Goal: Find specific page/section: Find specific page/section

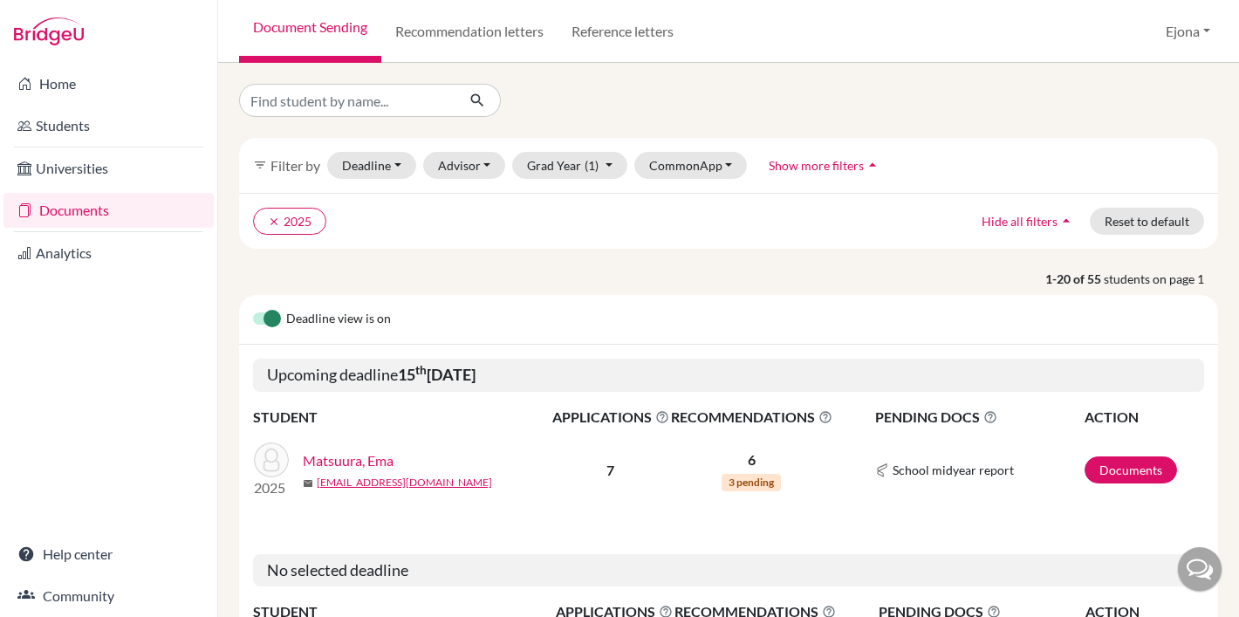
scroll to position [2, 0]
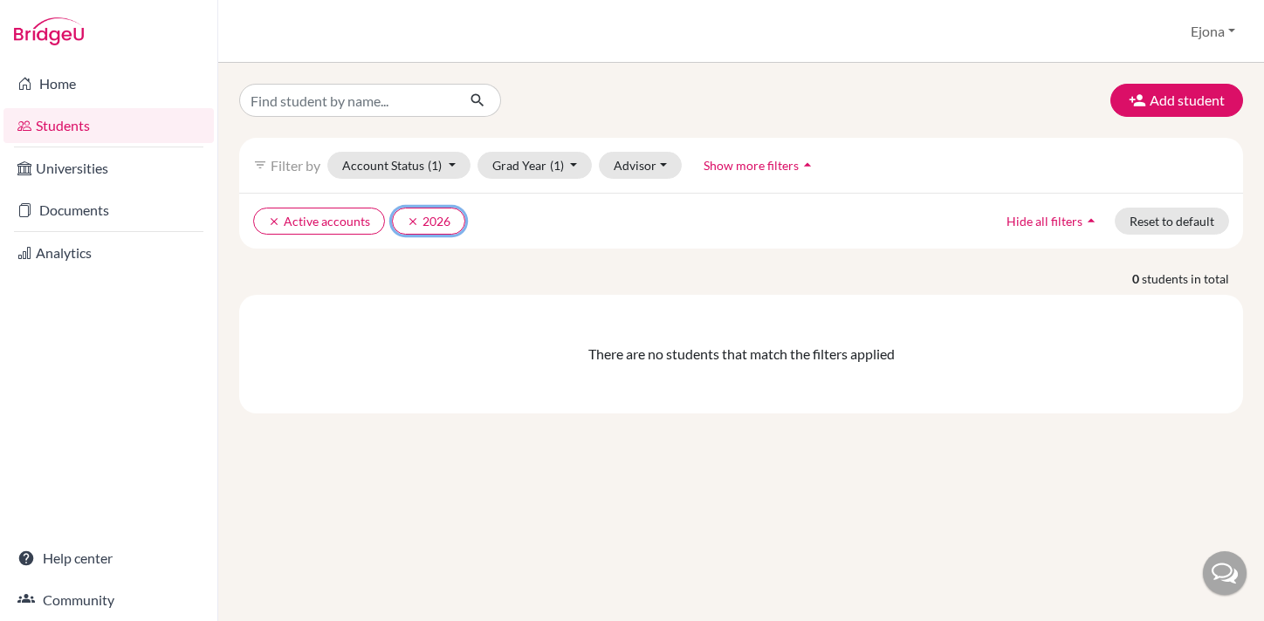
click at [395, 216] on button "clear 2026" at bounding box center [428, 221] width 73 height 27
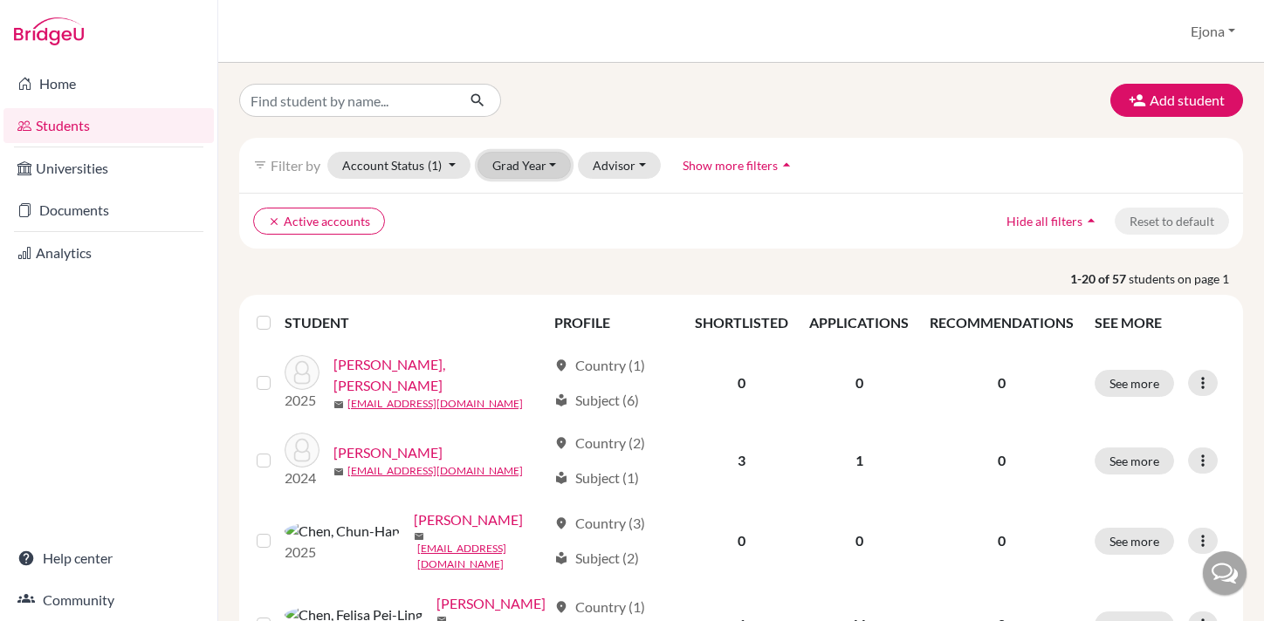
click at [548, 165] on button "Grad Year" at bounding box center [524, 165] width 94 height 27
click at [654, 92] on div "Add student" at bounding box center [741, 100] width 1030 height 33
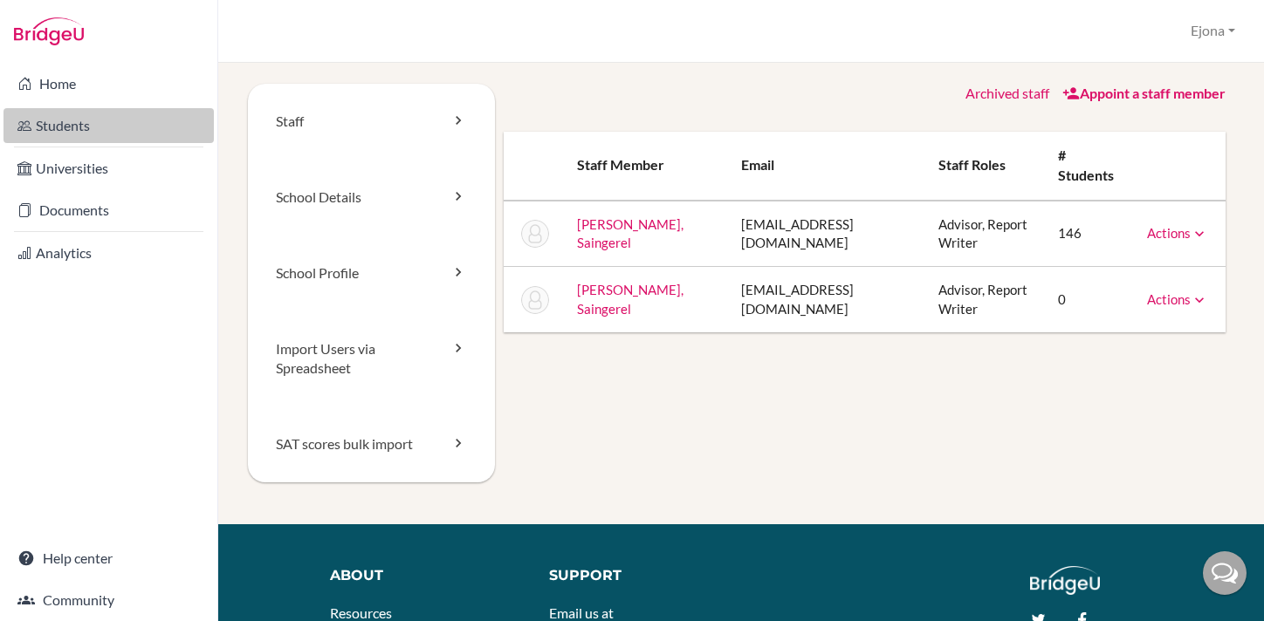
click at [41, 125] on link "Students" at bounding box center [108, 125] width 210 height 35
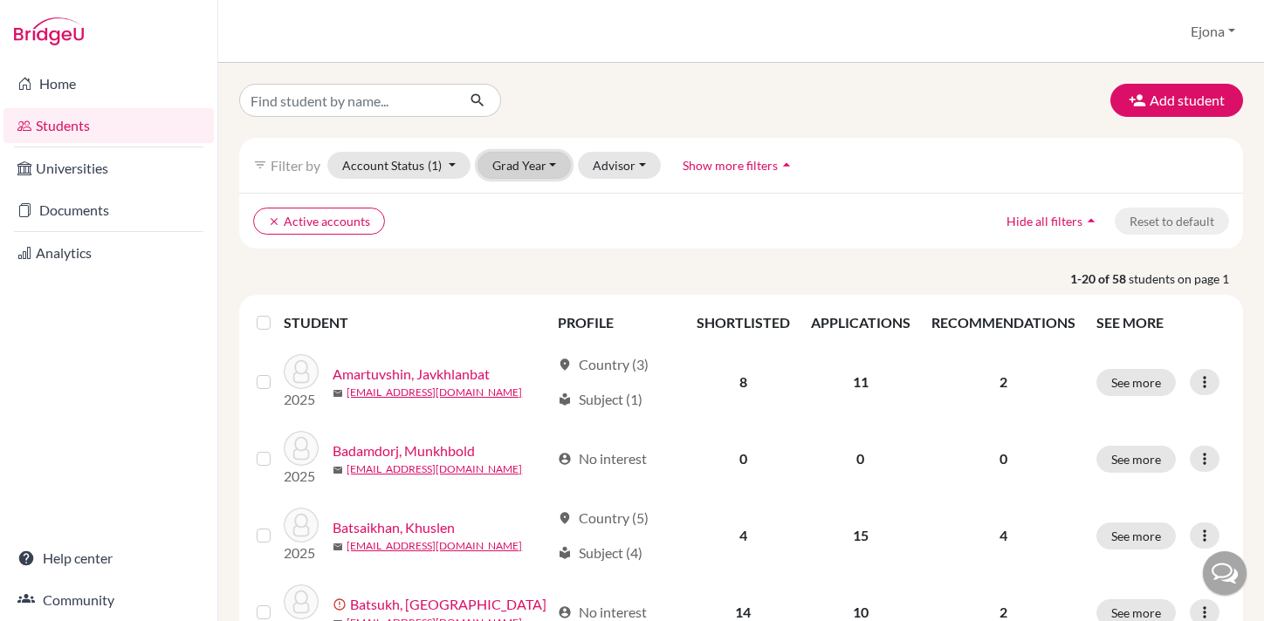
click at [548, 171] on button "Grad Year" at bounding box center [524, 165] width 94 height 27
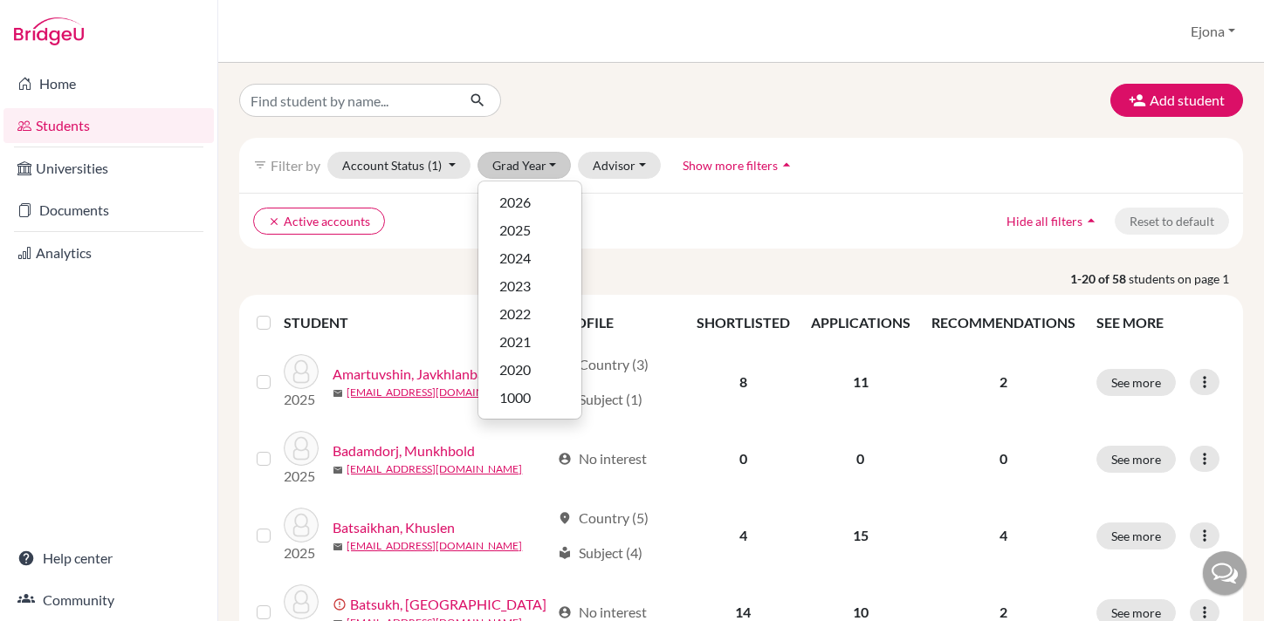
click at [689, 108] on div "Add student" at bounding box center [741, 100] width 1030 height 33
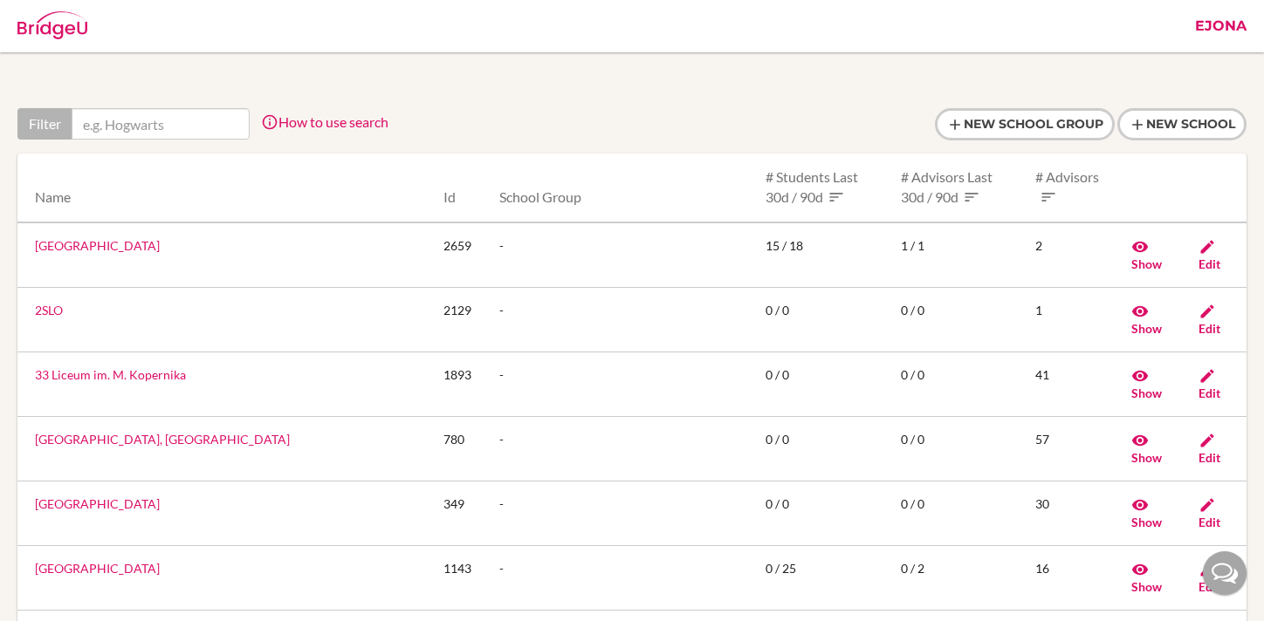
click at [1205, 23] on link "Ejona" at bounding box center [1220, 26] width 69 height 52
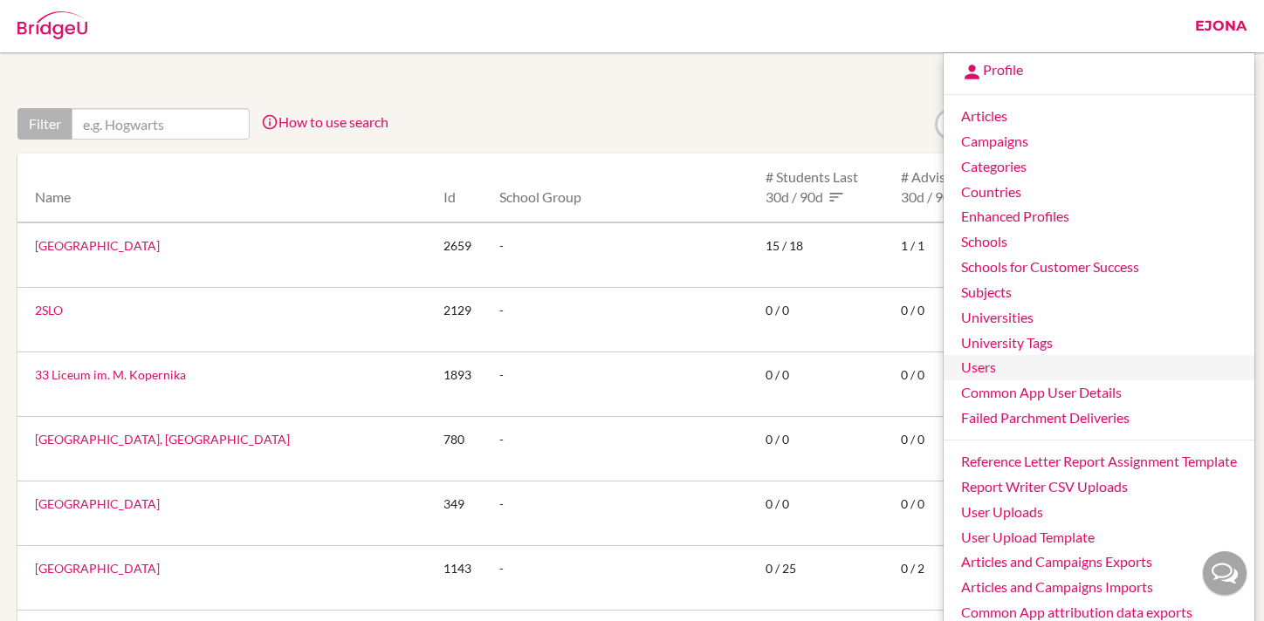
click at [987, 361] on link "Users" at bounding box center [1098, 367] width 311 height 25
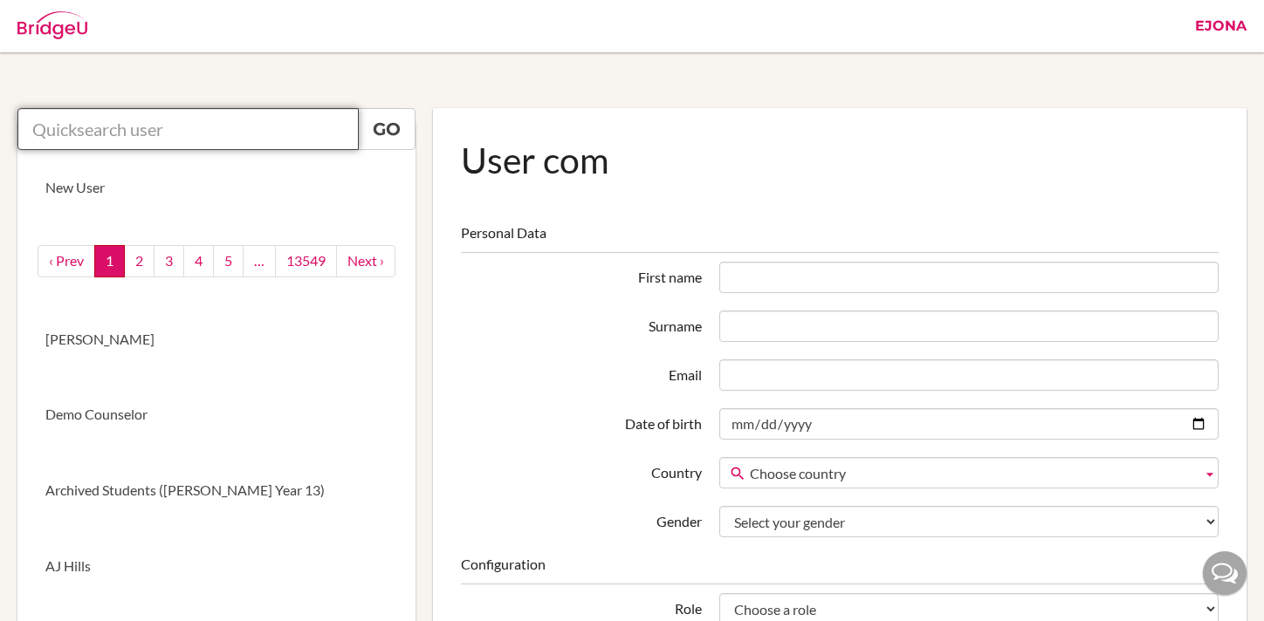
click at [169, 120] on input "text" at bounding box center [187, 129] width 341 height 42
paste input "[EMAIL_ADDRESS][PERSON_NAME][DOMAIN_NAME]"
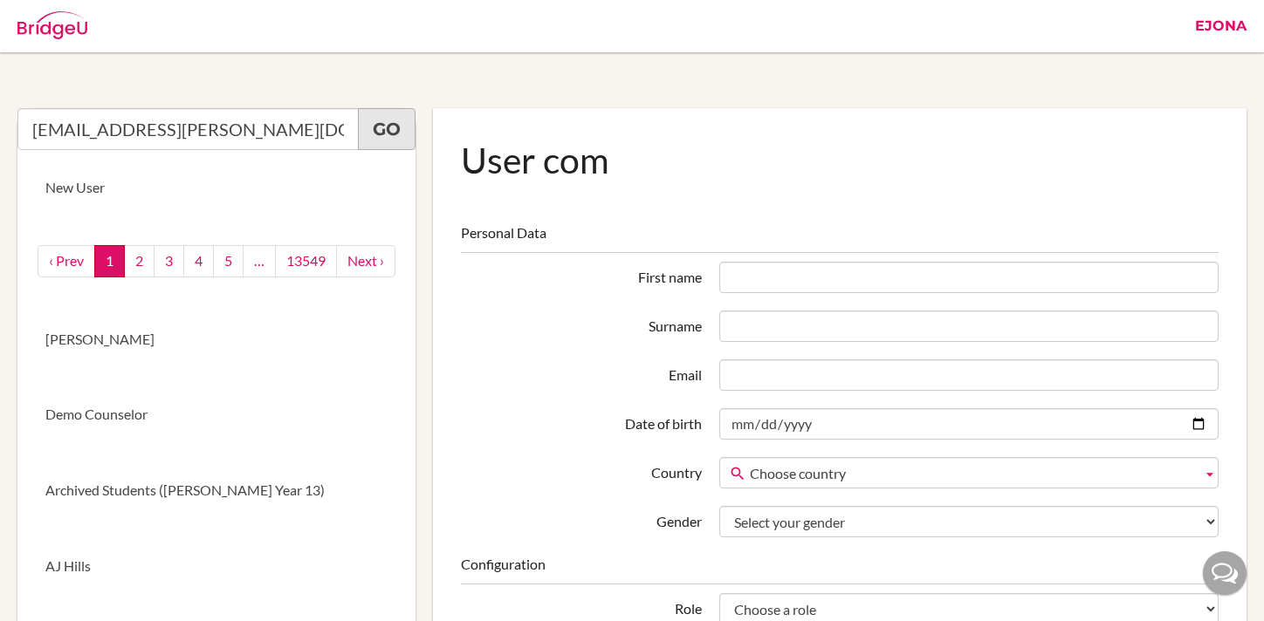
click at [401, 127] on link "Go" at bounding box center [387, 129] width 58 height 42
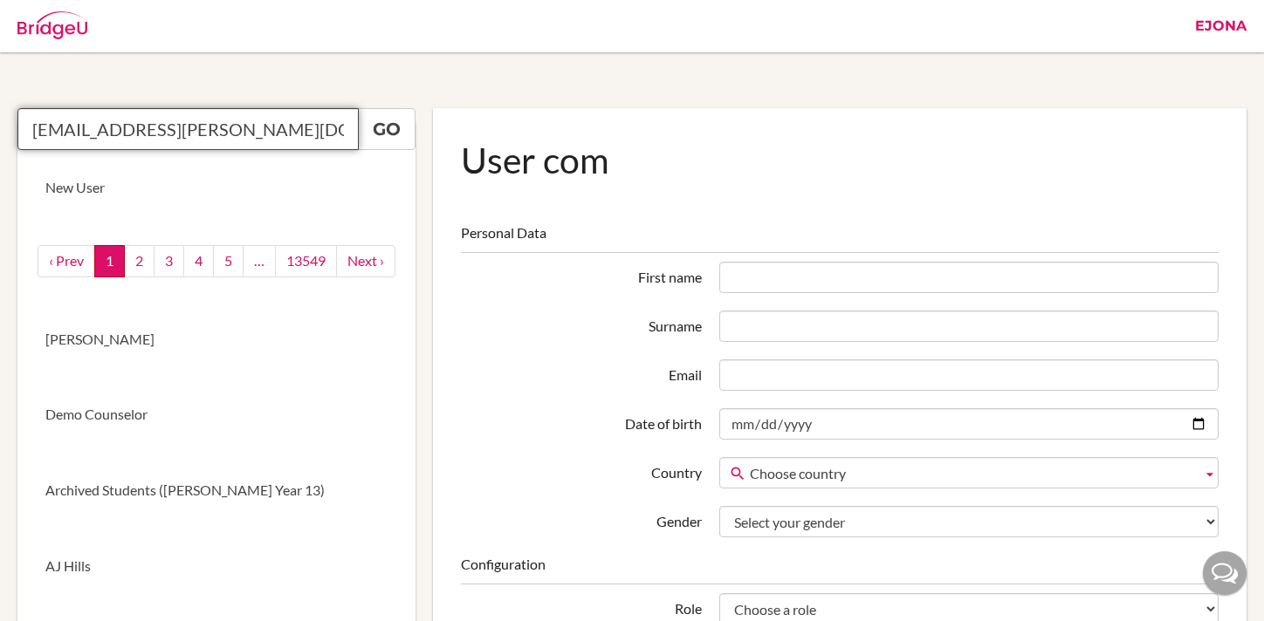
click at [265, 130] on input "[EMAIL_ADDRESS][PERSON_NAME][DOMAIN_NAME]" at bounding box center [187, 129] width 341 height 42
type input "[EMAIL_ADDRESS][PERSON_NAME][DOMAIN_NAME]"
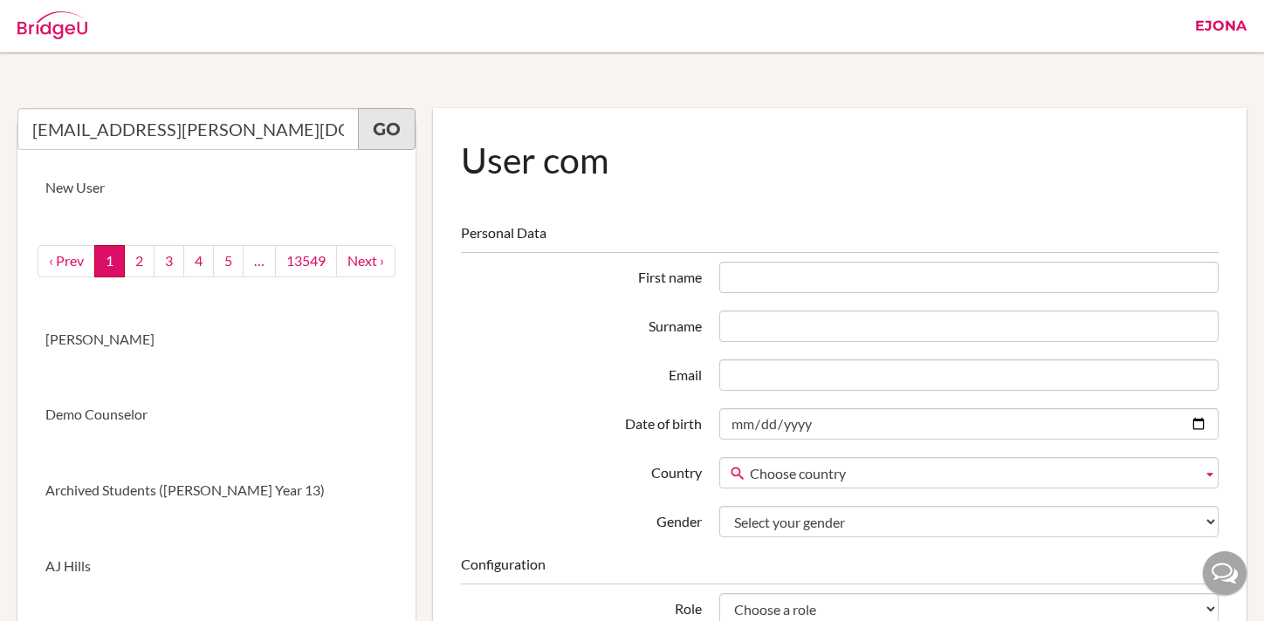
click at [369, 131] on link "Go" at bounding box center [387, 129] width 58 height 42
